Goal: Navigation & Orientation: Find specific page/section

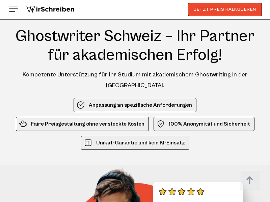
click at [135, 79] on div "Kompetente Unterstützung für Ihr Studium mit akademischem Ghostwriting in der S…" at bounding box center [135, 80] width 254 height 22
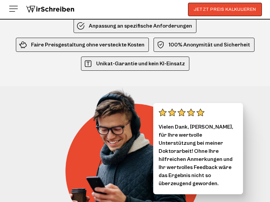
click at [135, 88] on img at bounding box center [137, 162] width 145 height 153
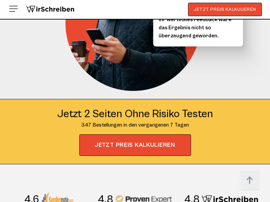
click at [13, 8] on img at bounding box center [13, 8] width 11 height 11
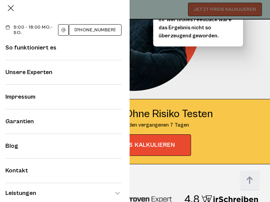
click at [20, 97] on link "Impressum" at bounding box center [20, 96] width 30 height 7
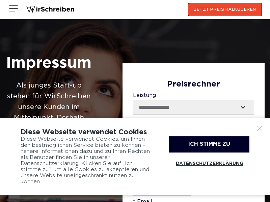
click at [193, 108] on select "**********" at bounding box center [193, 107] width 120 height 14
click at [209, 164] on link "Datenschutzerklärung" at bounding box center [209, 164] width 80 height 16
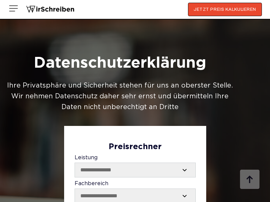
scroll to position [11, 0]
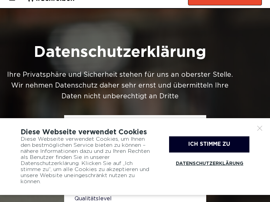
click at [209, 164] on link "Datenschutzerklärung" at bounding box center [209, 164] width 80 height 16
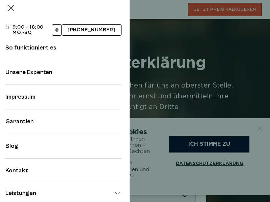
click at [63, 194] on link "Leistungen" at bounding box center [63, 193] width 116 height 8
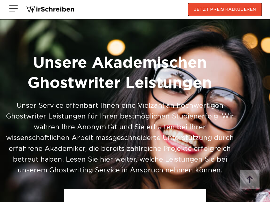
scroll to position [11, 0]
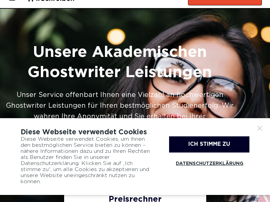
click at [135, 161] on div "Diese Webseite verwendet Cookies, um Ihnen den bestmöglichen Service bieten zu …" at bounding box center [86, 161] width 131 height 49
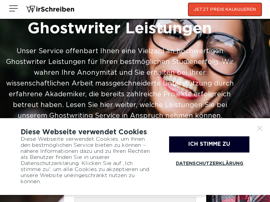
click at [120, 58] on div "Unser Service offenbart Ihnen eine Vielzahl an hochwertigen Ghostwriter Leistun…" at bounding box center [119, 84] width 229 height 76
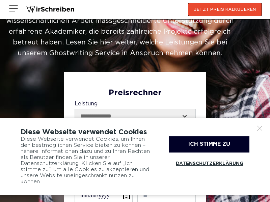
click at [135, 116] on select "**********" at bounding box center [135, 116] width 120 height 14
click at [50, 9] on img at bounding box center [50, 9] width 49 height 10
